Goal: Task Accomplishment & Management: Manage account settings

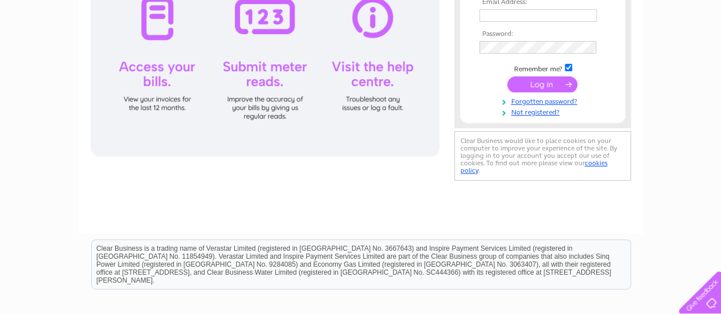
scroll to position [114, 0]
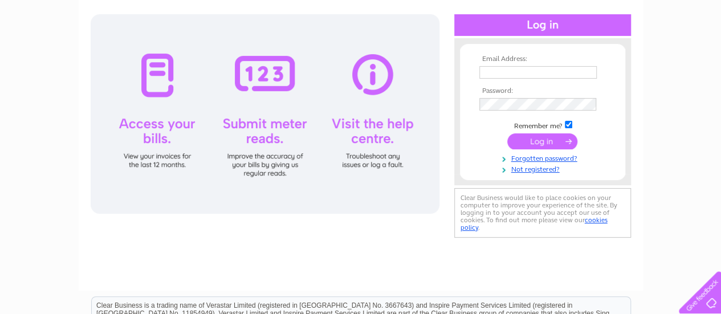
click at [494, 62] on th "Email Address:" at bounding box center [543, 59] width 132 height 8
click at [486, 76] on input "text" at bounding box center [539, 73] width 119 height 14
type input "[EMAIL_ADDRESS][DOMAIN_NAME]"
click at [541, 143] on input "submit" at bounding box center [543, 141] width 70 height 16
click at [538, 144] on input "submit" at bounding box center [543, 141] width 70 height 16
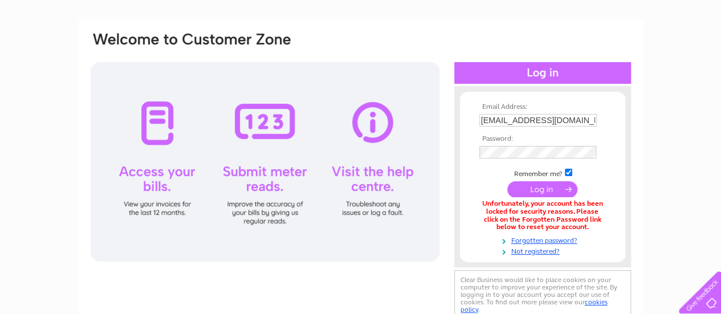
scroll to position [114, 0]
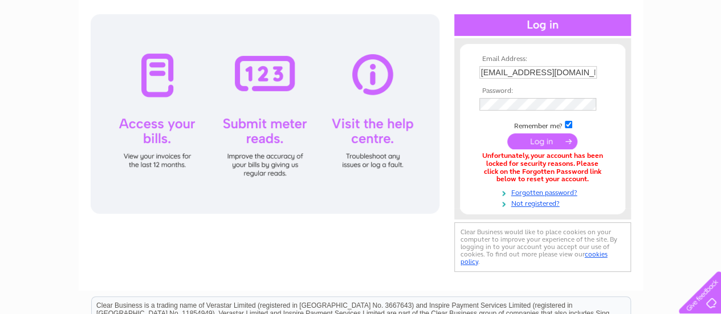
click at [147, 156] on div at bounding box center [265, 114] width 349 height 200
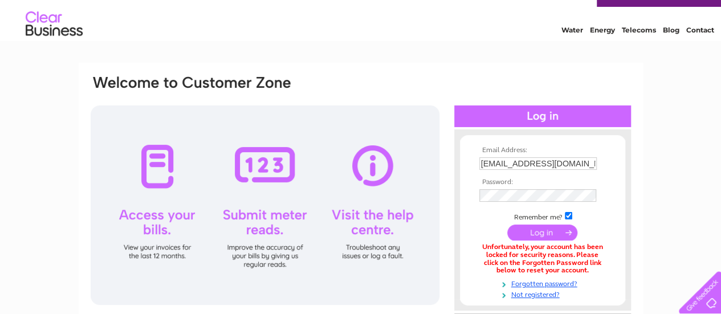
scroll to position [0, 0]
